Goal: Check status: Check status

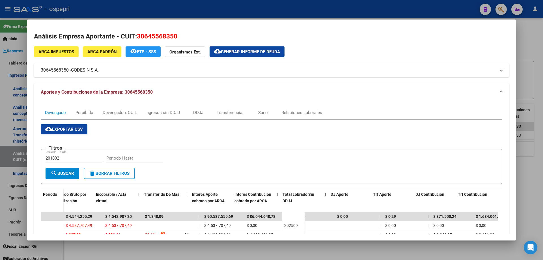
scroll to position [0, 241]
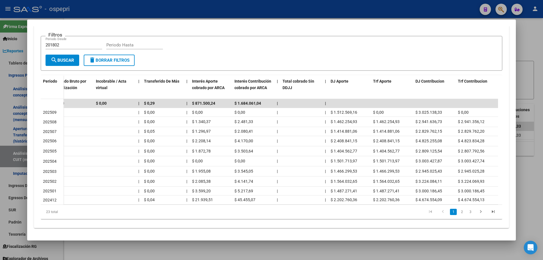
click at [533, 51] on div at bounding box center [271, 130] width 543 height 260
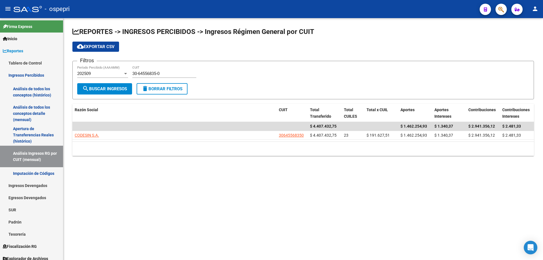
click at [169, 68] on div "30-64556835-0 CUIT" at bounding box center [164, 72] width 64 height 12
click at [168, 70] on div "30-64556835-0 CUIT" at bounding box center [164, 72] width 64 height 12
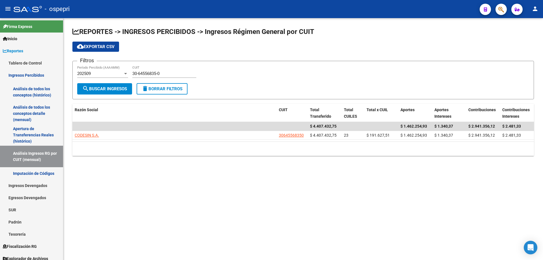
paste input
click at [165, 75] on input "30-64556835-0" at bounding box center [164, 73] width 64 height 5
paste input "71-766098"
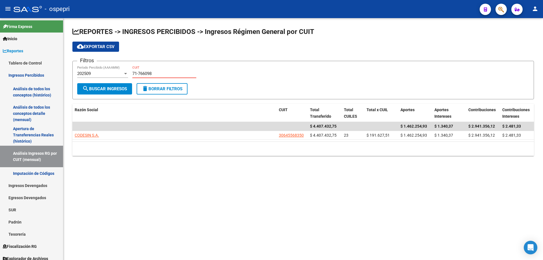
click at [133, 73] on input "71-766098" at bounding box center [164, 73] width 64 height 5
click at [178, 74] on input "30-71766098" at bounding box center [164, 73] width 64 height 5
type input "30-71766098-2"
click at [101, 93] on button "search Buscar Ingresos" at bounding box center [104, 88] width 55 height 11
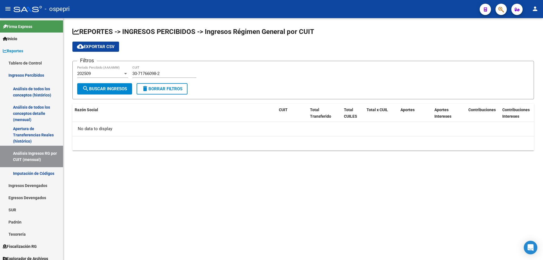
click at [101, 79] on div "202509 Período Percibido (AAAAMM)" at bounding box center [102, 75] width 51 height 18
click at [100, 73] on div "202509" at bounding box center [100, 73] width 46 height 5
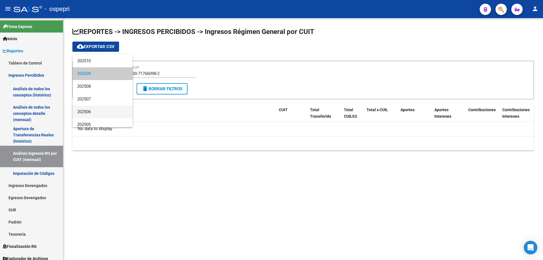
click at [92, 109] on span "202506" at bounding box center [102, 112] width 51 height 13
